Goal: Task Accomplishment & Management: Manage account settings

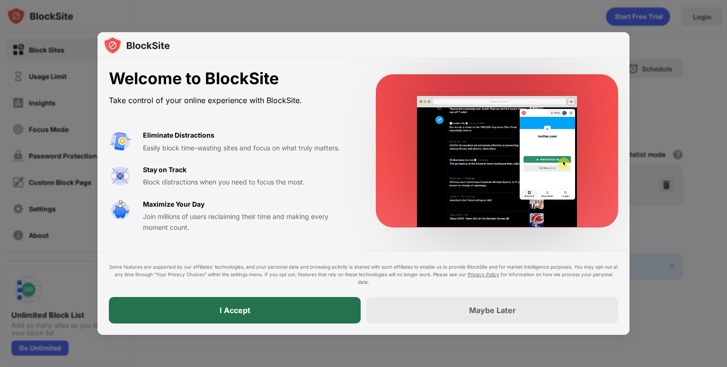
click at [230, 316] on div "I Accept" at bounding box center [235, 310] width 252 height 27
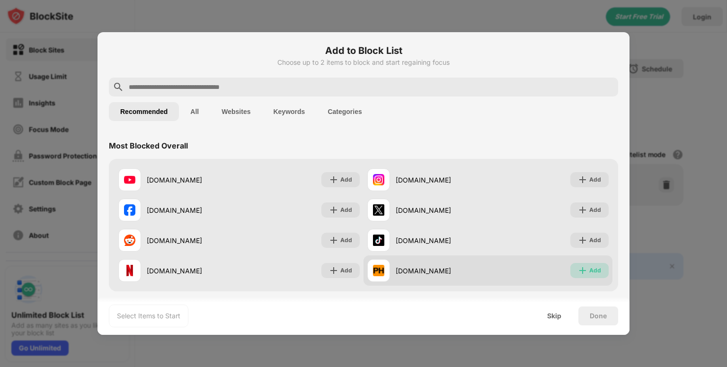
click at [590, 273] on div "Add" at bounding box center [596, 270] width 12 height 9
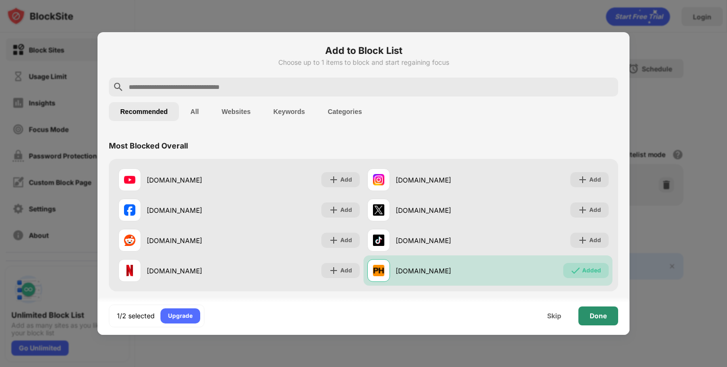
click at [599, 319] on div "Done" at bounding box center [598, 317] width 17 height 8
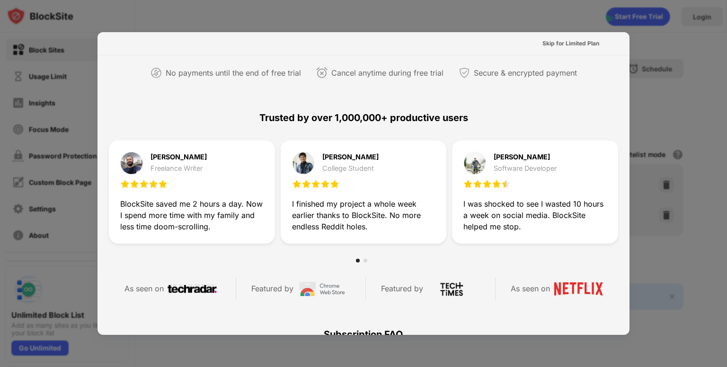
scroll to position [462, 0]
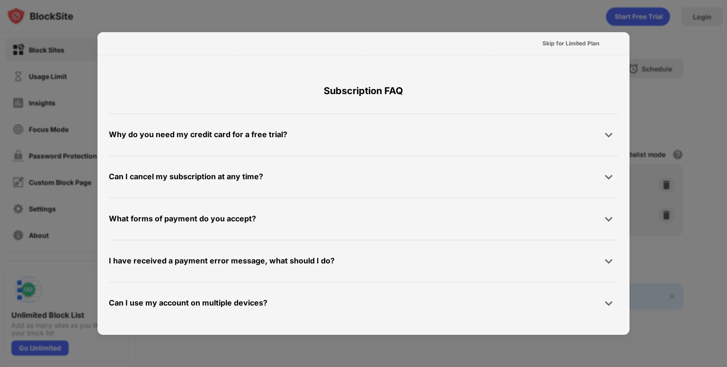
click at [574, 29] on div at bounding box center [363, 183] width 727 height 367
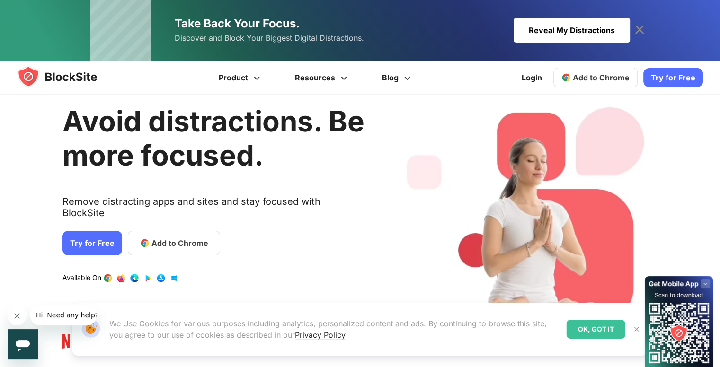
scroll to position [24, 0]
click at [576, 75] on link "Add to Chrome" at bounding box center [596, 78] width 84 height 20
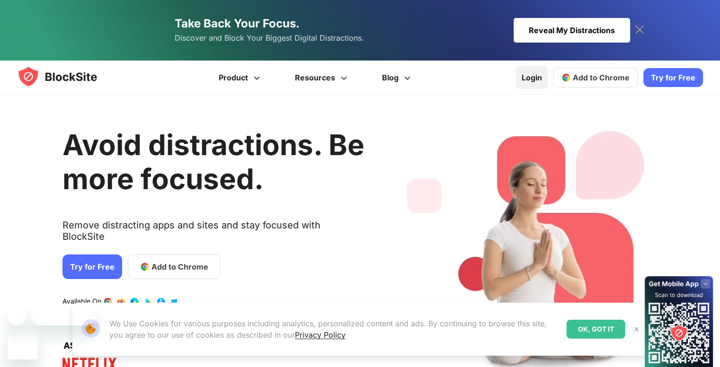
click at [532, 80] on link "Login" at bounding box center [532, 77] width 32 height 23
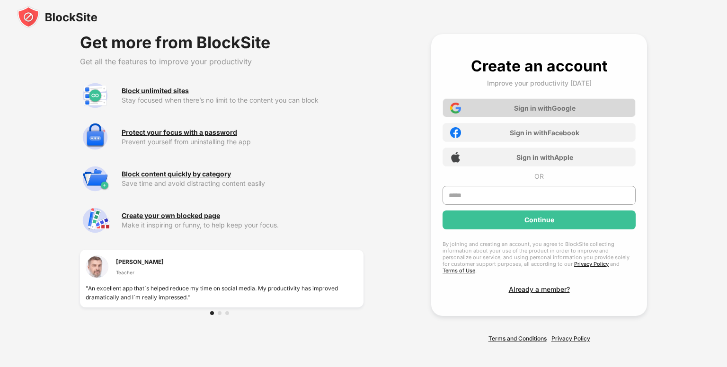
click at [545, 107] on div "Sign in with Google" at bounding box center [545, 108] width 62 height 8
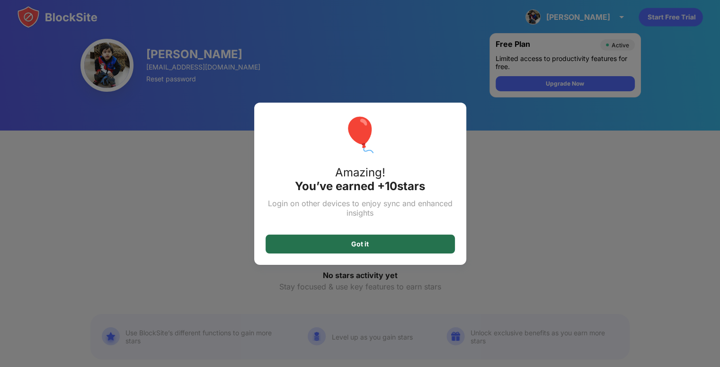
click at [366, 242] on div "Got it" at bounding box center [360, 245] width 18 height 8
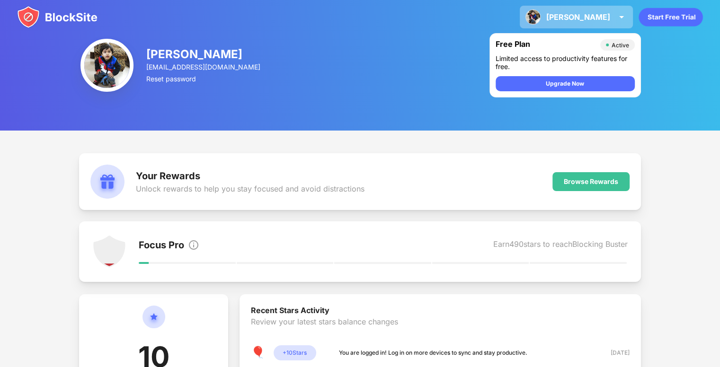
click at [604, 8] on div "Atharv Atharv View Account Insights Premium Rewards Settings Support Log Out" at bounding box center [576, 17] width 113 height 23
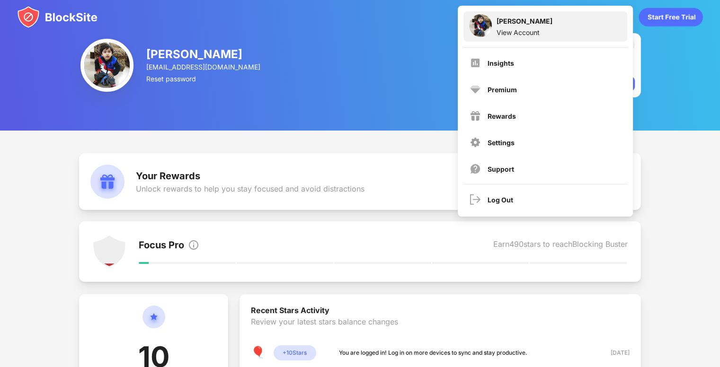
click at [507, 25] on div "Atharv" at bounding box center [525, 22] width 56 height 11
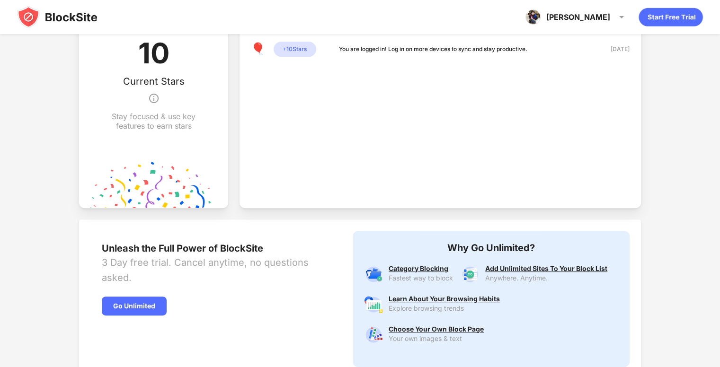
scroll to position [305, 0]
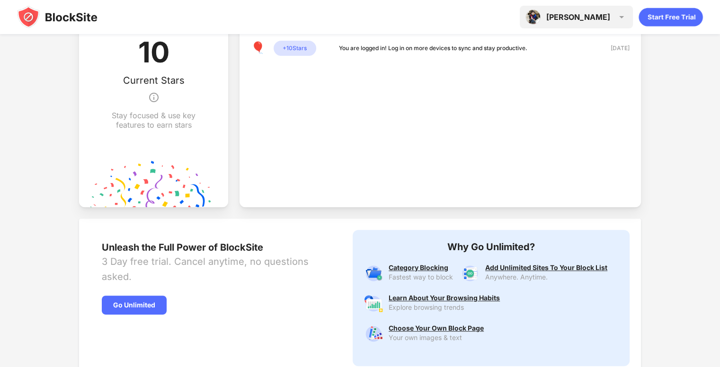
click at [608, 22] on div "[PERSON_NAME] [PERSON_NAME] View Account Insights Premium Rewards Settings Supp…" at bounding box center [576, 17] width 113 height 23
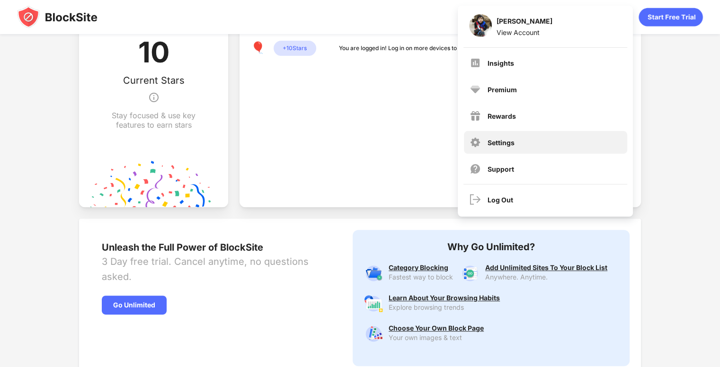
click at [523, 150] on div "Settings" at bounding box center [545, 142] width 163 height 23
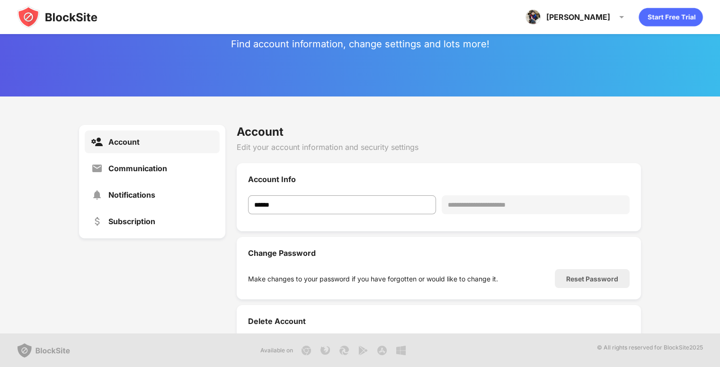
scroll to position [61, 0]
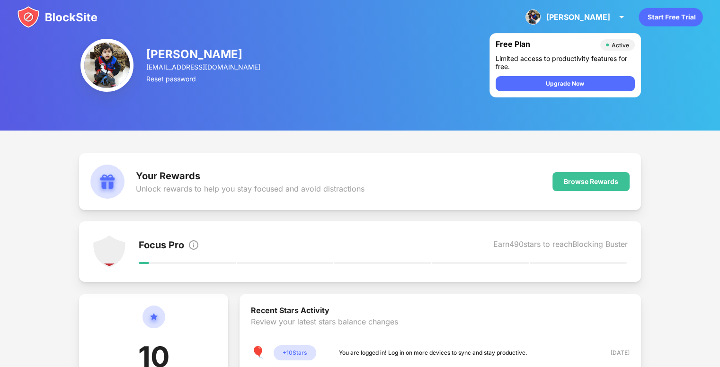
click at [665, 12] on icon "animation" at bounding box center [671, 17] width 64 height 18
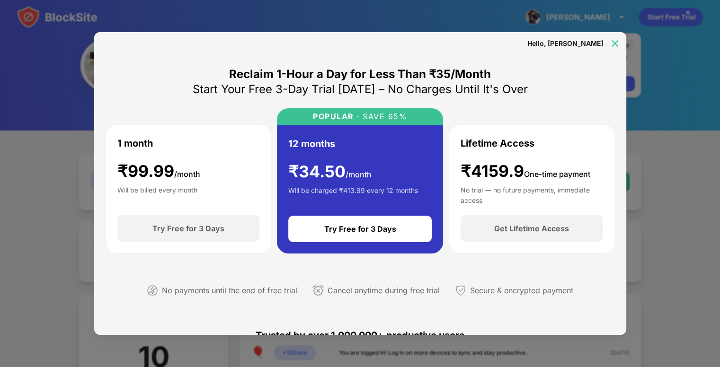
click at [615, 45] on img at bounding box center [614, 43] width 9 height 9
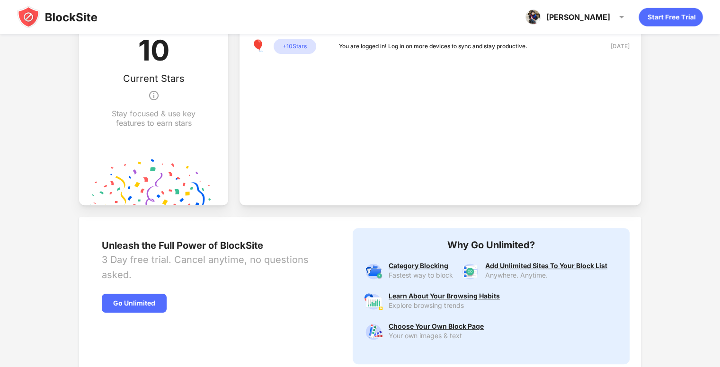
scroll to position [373, 0]
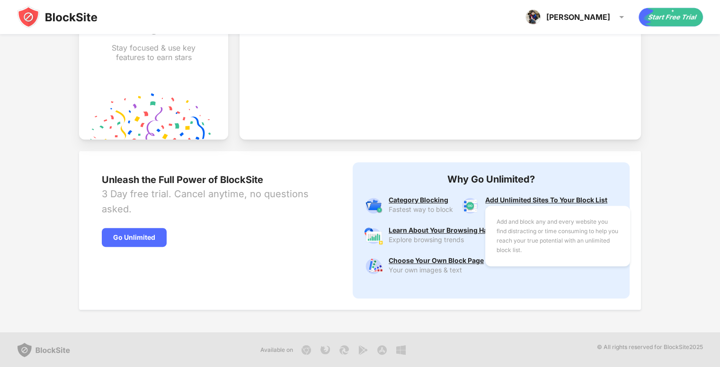
click at [534, 200] on div "Add and block any and every website you find distracting or time consuming to h…" at bounding box center [546, 201] width 122 height 8
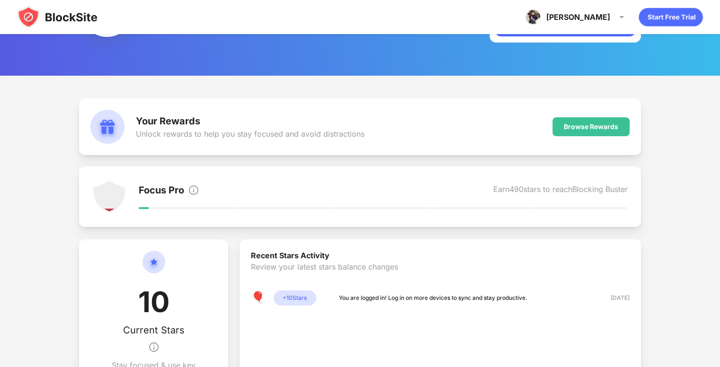
scroll to position [0, 0]
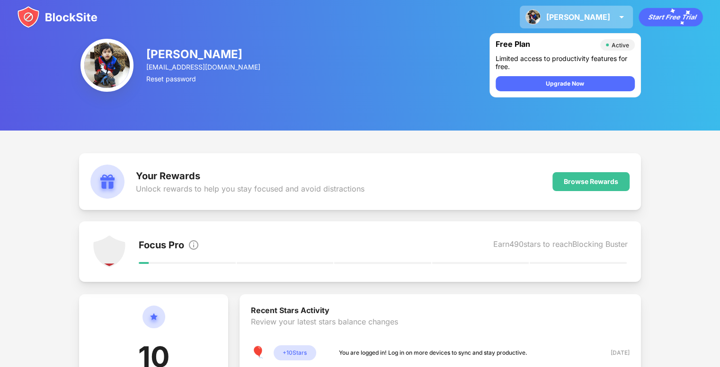
click at [618, 21] on img at bounding box center [621, 16] width 11 height 11
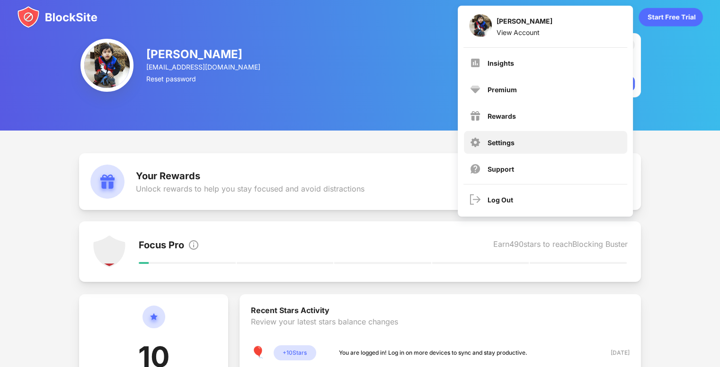
click at [528, 150] on div "Settings" at bounding box center [545, 142] width 163 height 23
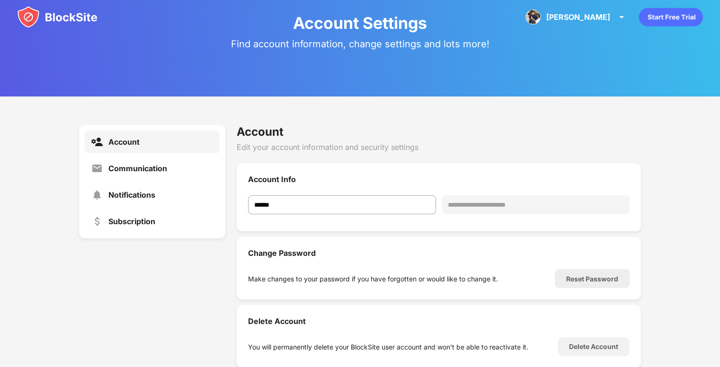
scroll to position [49, 0]
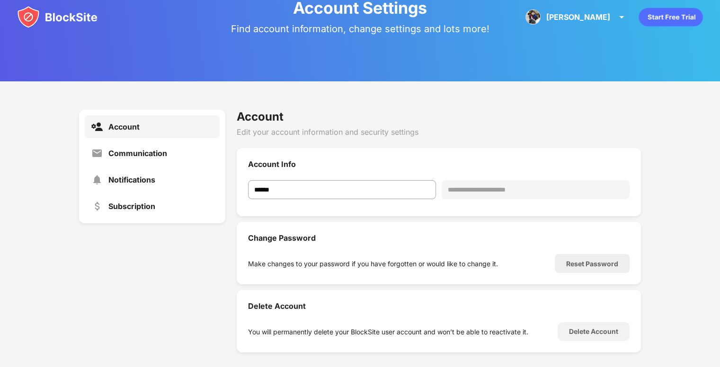
click at [522, 190] on div "**********" at bounding box center [536, 189] width 188 height 19
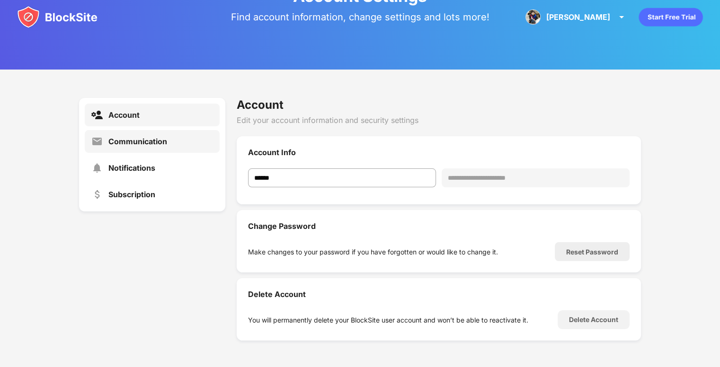
click at [167, 130] on div "Communication" at bounding box center [152, 141] width 135 height 23
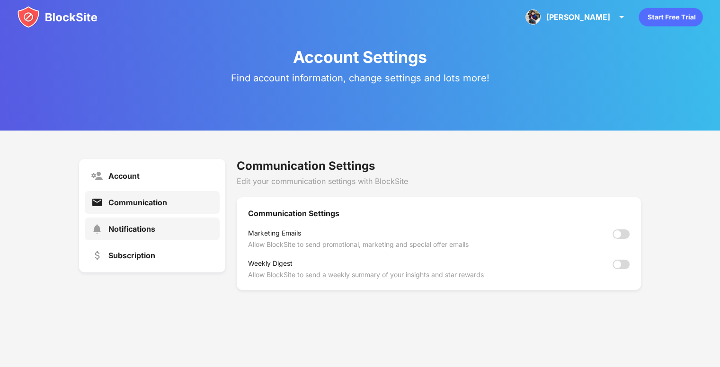
click at [142, 220] on div "Notifications" at bounding box center [152, 229] width 135 height 23
